Goal: Check status

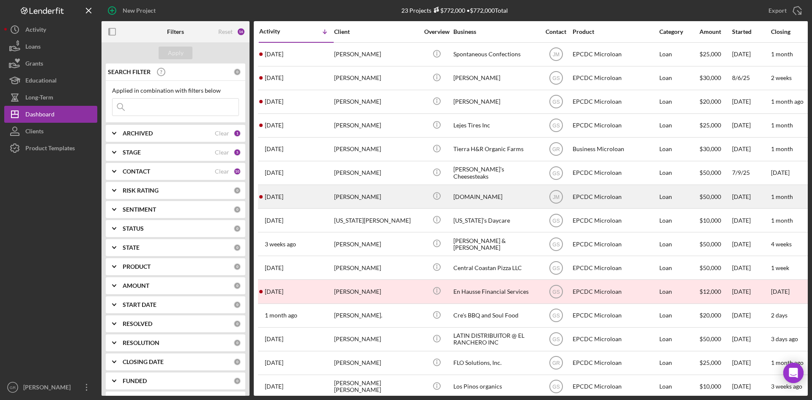
scroll to position [19, 0]
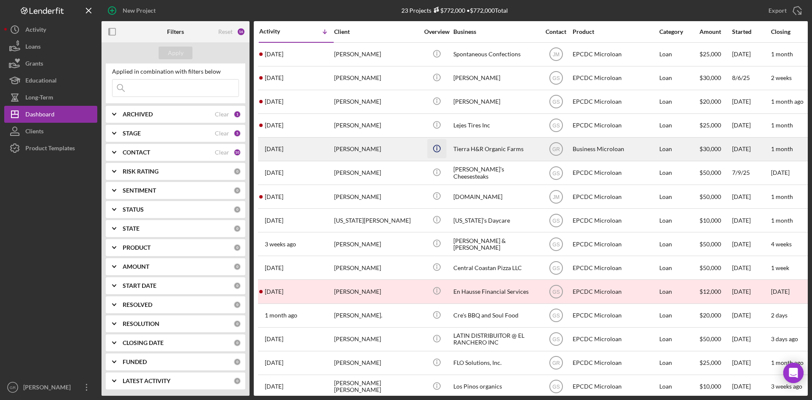
click at [430, 152] on icon "Icon/Info" at bounding box center [436, 148] width 19 height 19
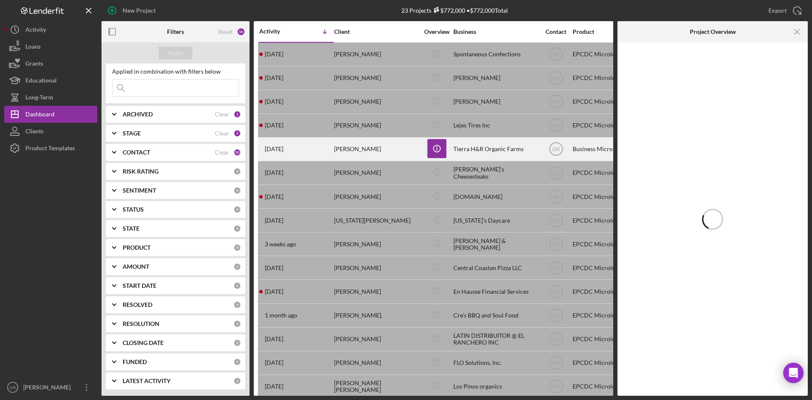
click at [411, 151] on div "[PERSON_NAME]" at bounding box center [376, 149] width 85 height 22
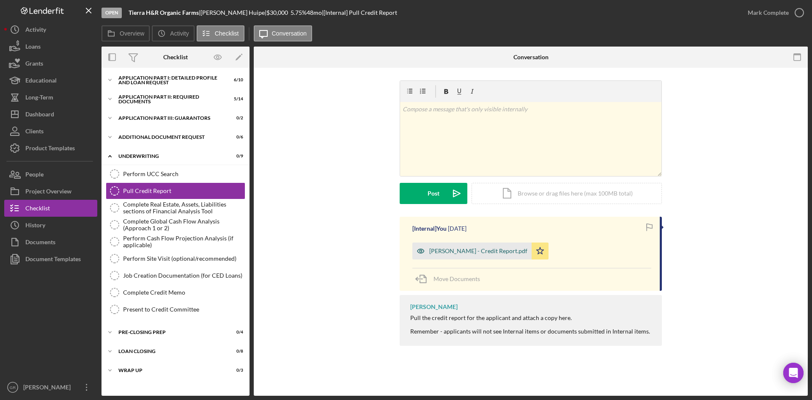
click at [500, 249] on div "[PERSON_NAME] - Credit Report.pdf" at bounding box center [478, 251] width 98 height 7
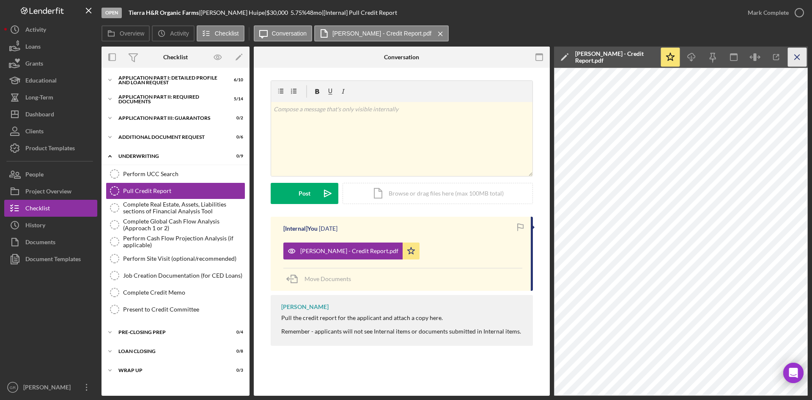
click at [797, 55] on icon "Icon/Menu Close" at bounding box center [797, 57] width 19 height 19
